Goal: Find specific page/section: Find specific page/section

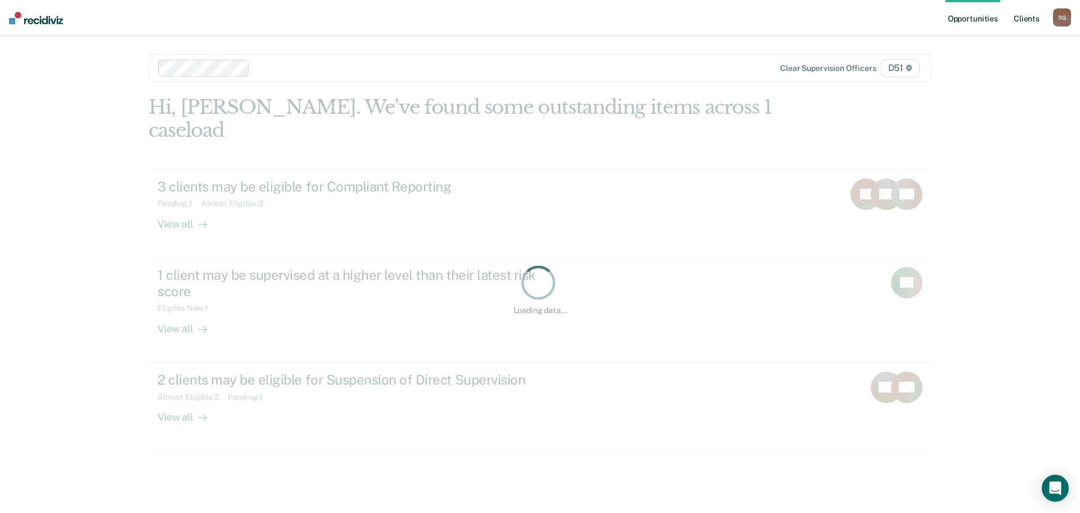
click at [1032, 14] on link "Client s" at bounding box center [1027, 18] width 30 height 36
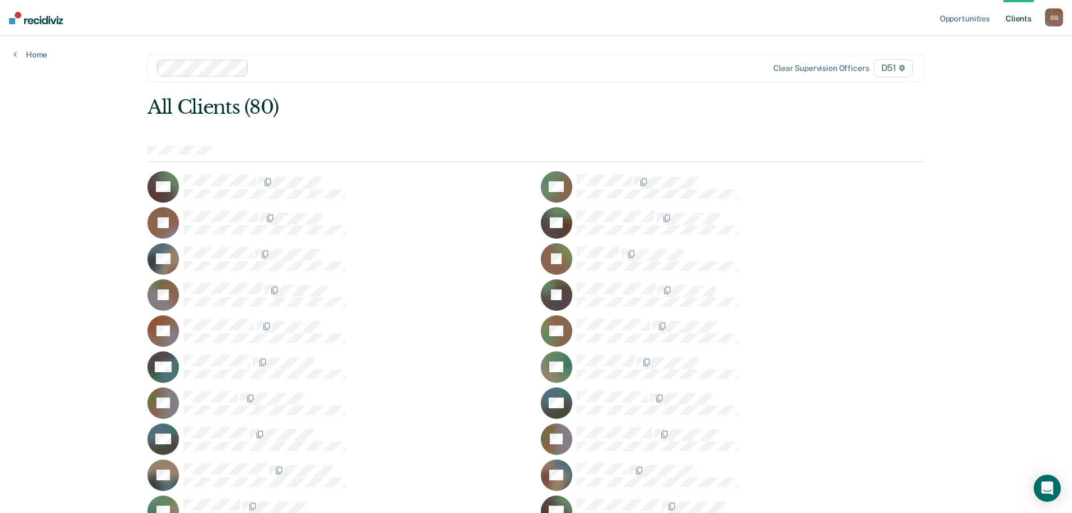
click at [545, 117] on div "All Clients (80)" at bounding box center [458, 107] width 622 height 23
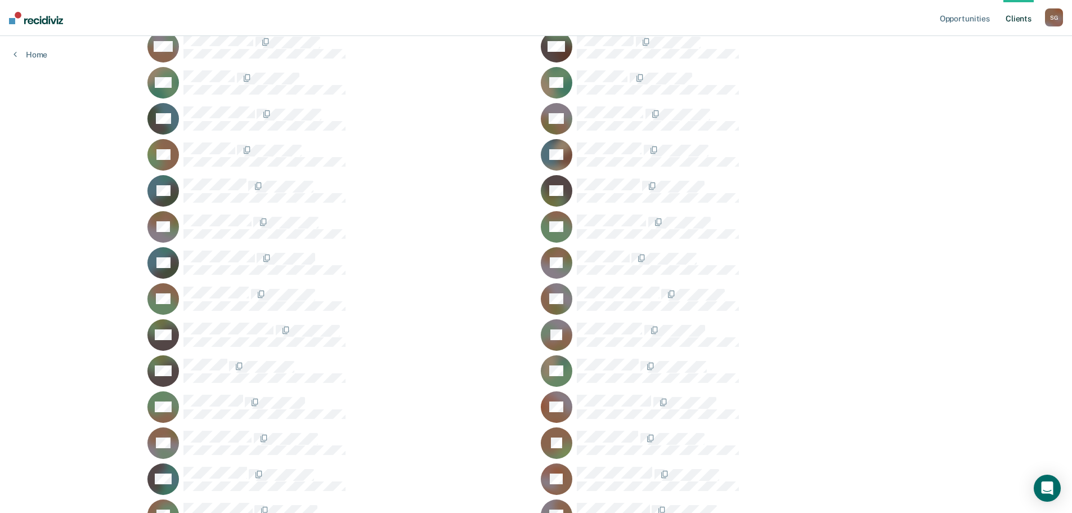
click at [626, 248] on div "PP" at bounding box center [733, 263] width 384 height 32
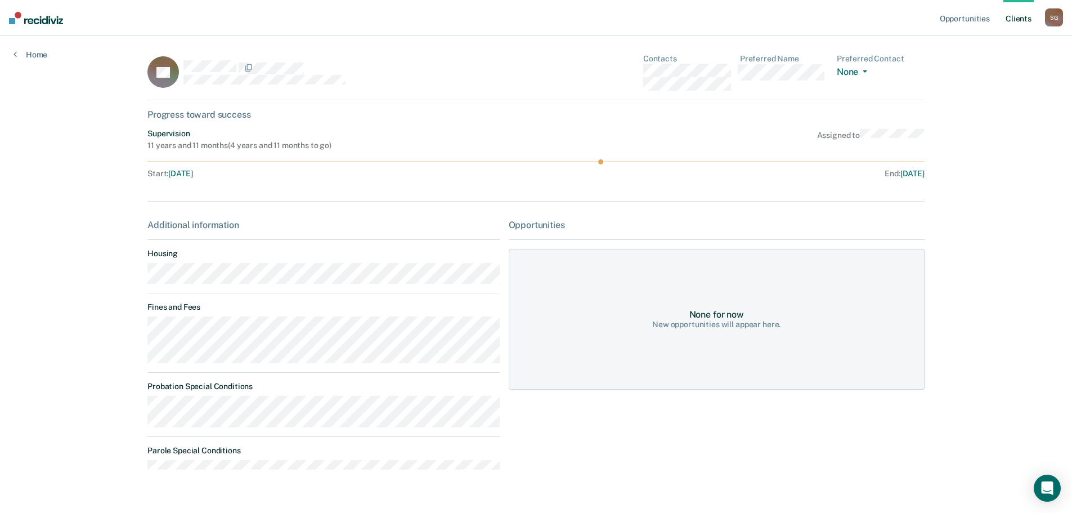
click at [134, 335] on main "PP Contacts Preferred Name Preferred Contact None Call Text Email None Progress…" at bounding box center [536, 273] width 804 height 474
